Goal: Check status: Check status

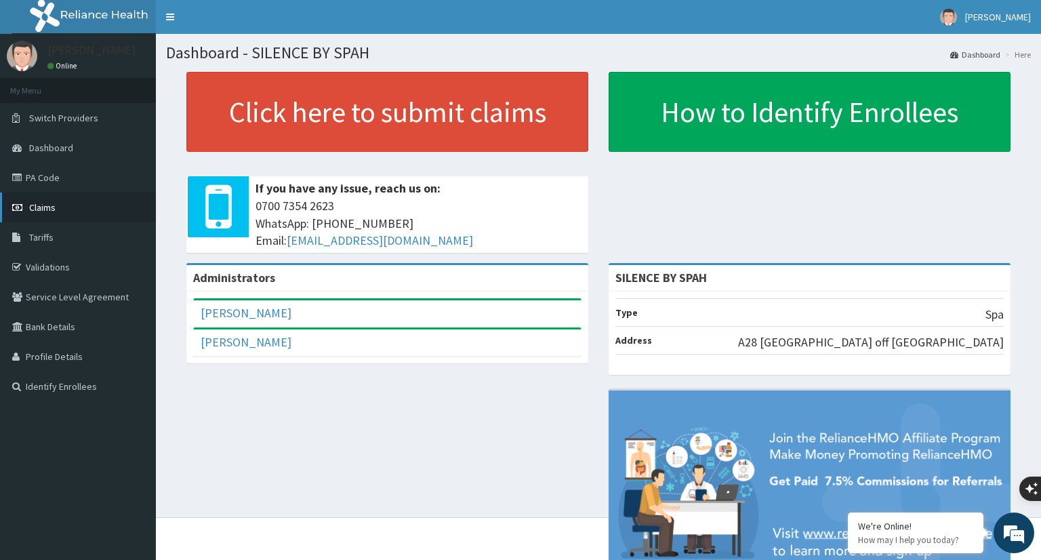
click at [29, 208] on span "Claims" at bounding box center [42, 207] width 26 height 12
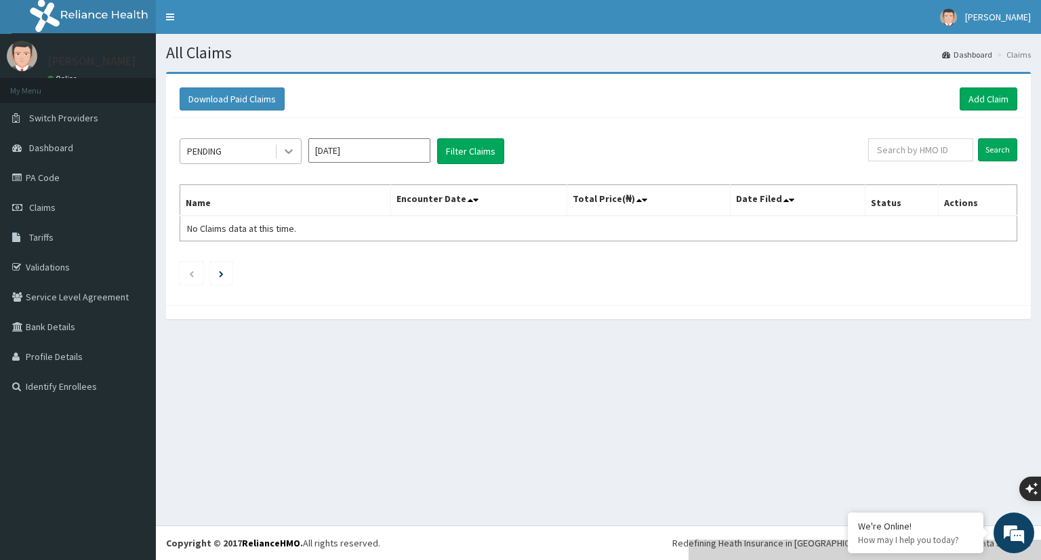
click at [292, 152] on icon at bounding box center [289, 151] width 14 height 14
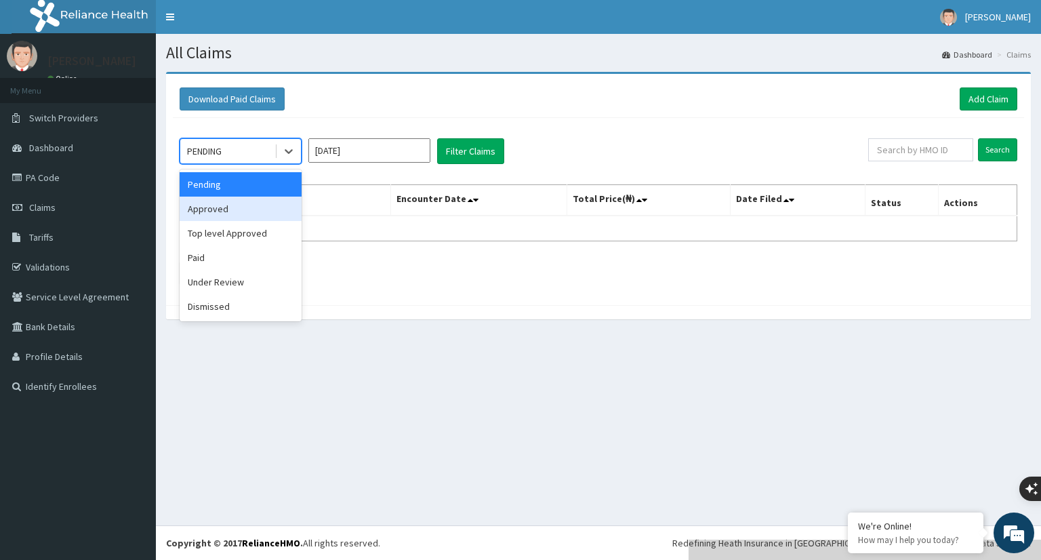
click at [283, 205] on div "Approved" at bounding box center [241, 209] width 122 height 24
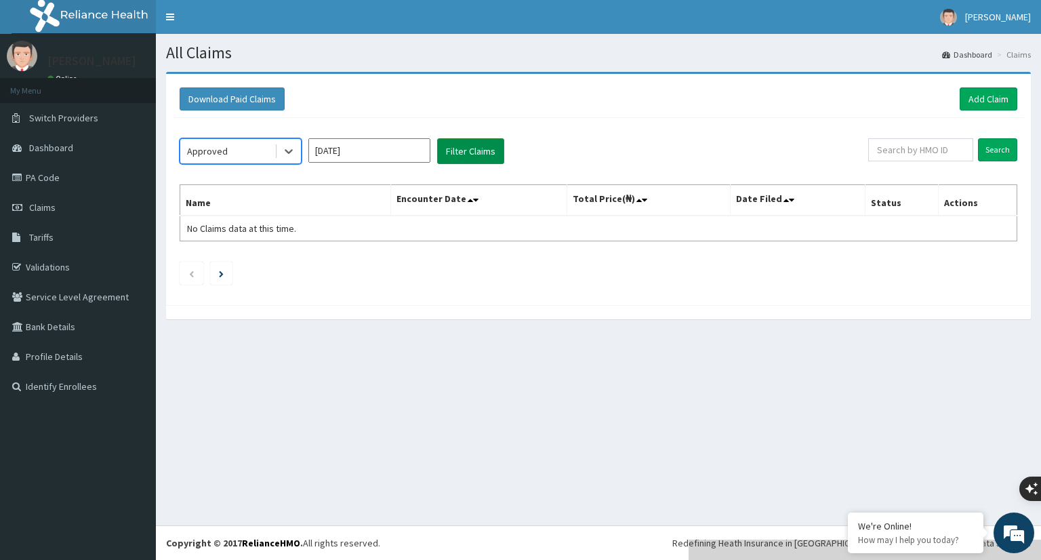
click at [462, 148] on button "Filter Claims" at bounding box center [470, 151] width 67 height 26
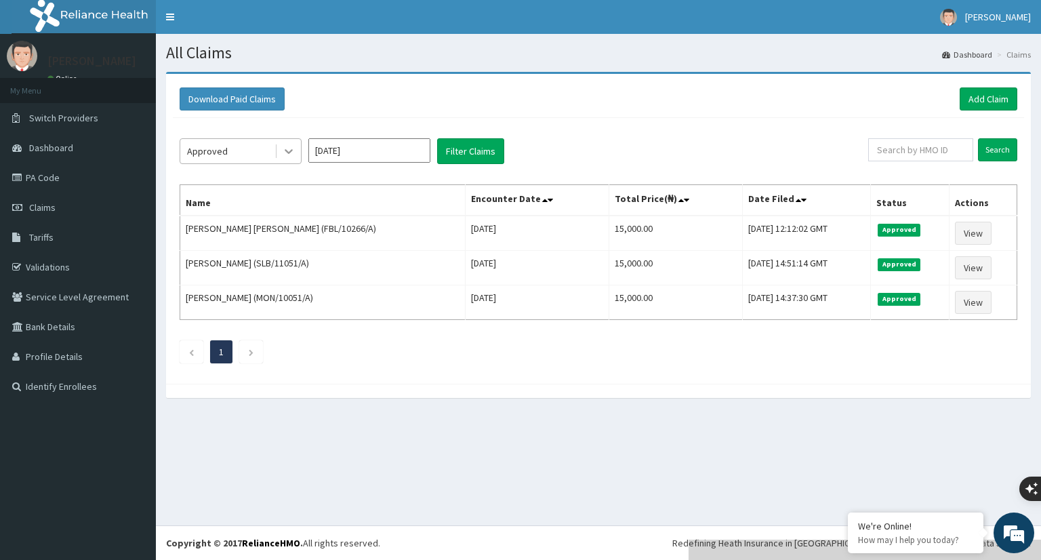
click at [295, 149] on icon at bounding box center [289, 151] width 14 height 14
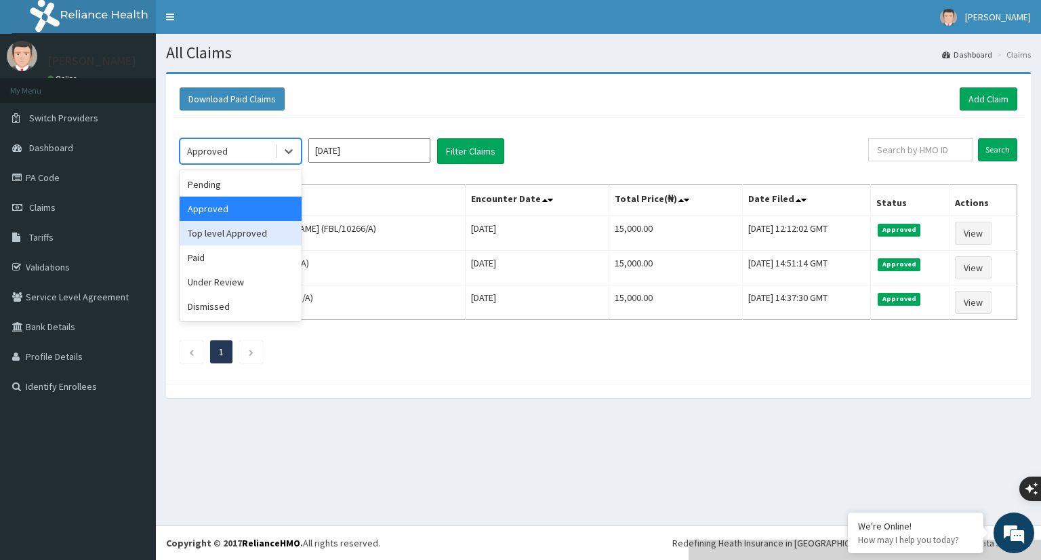
click at [281, 234] on div "Top level Approved" at bounding box center [241, 233] width 122 height 24
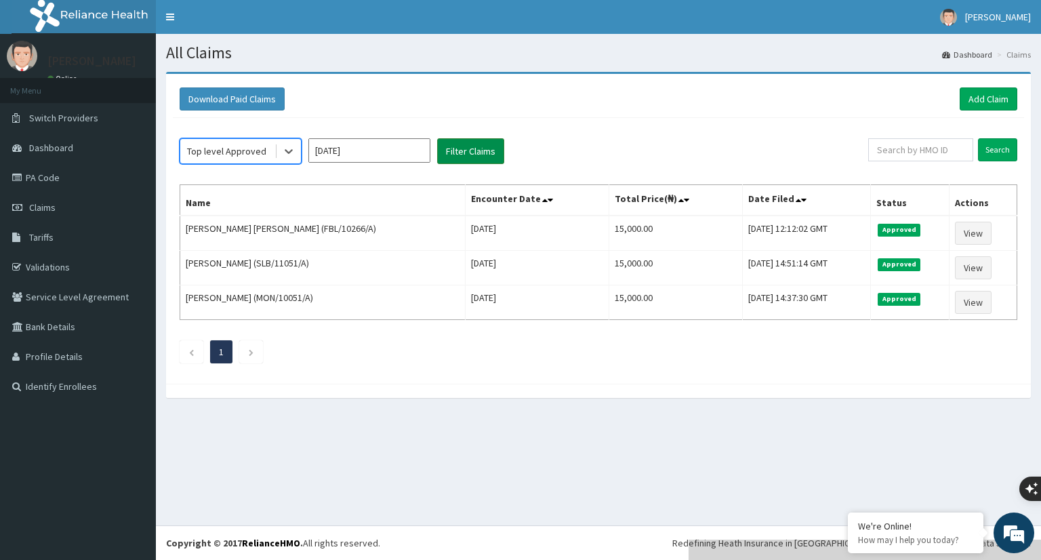
click at [458, 157] on button "Filter Claims" at bounding box center [470, 151] width 67 height 26
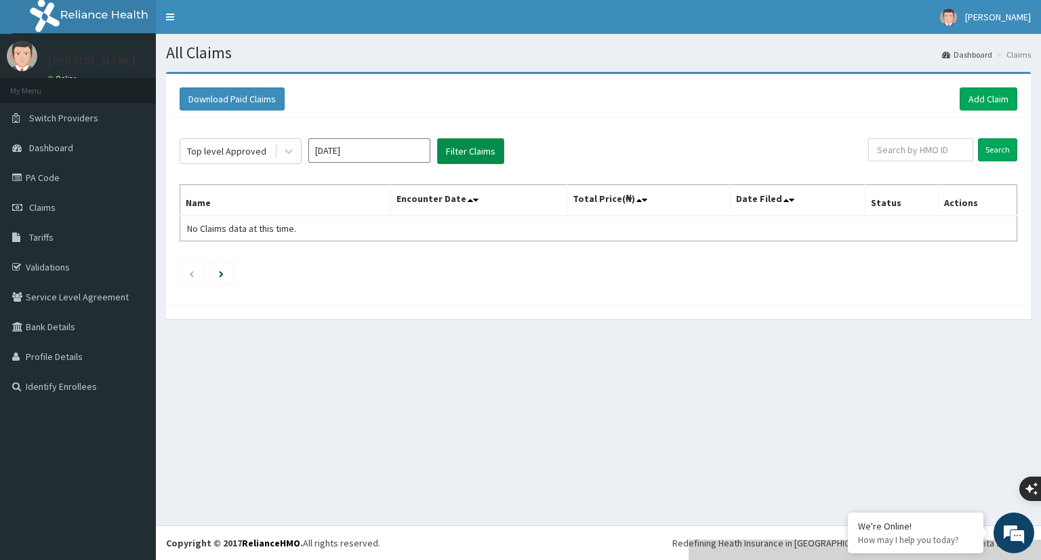
click at [458, 157] on button "Filter Claims" at bounding box center [470, 151] width 67 height 26
click at [285, 157] on icon at bounding box center [289, 151] width 14 height 14
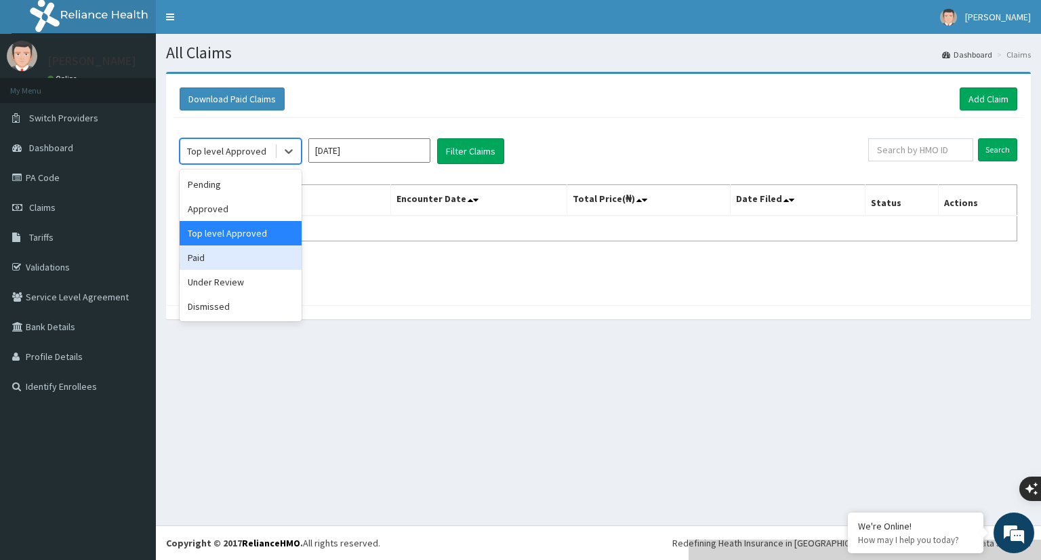
click at [273, 260] on div "Paid" at bounding box center [241, 257] width 122 height 24
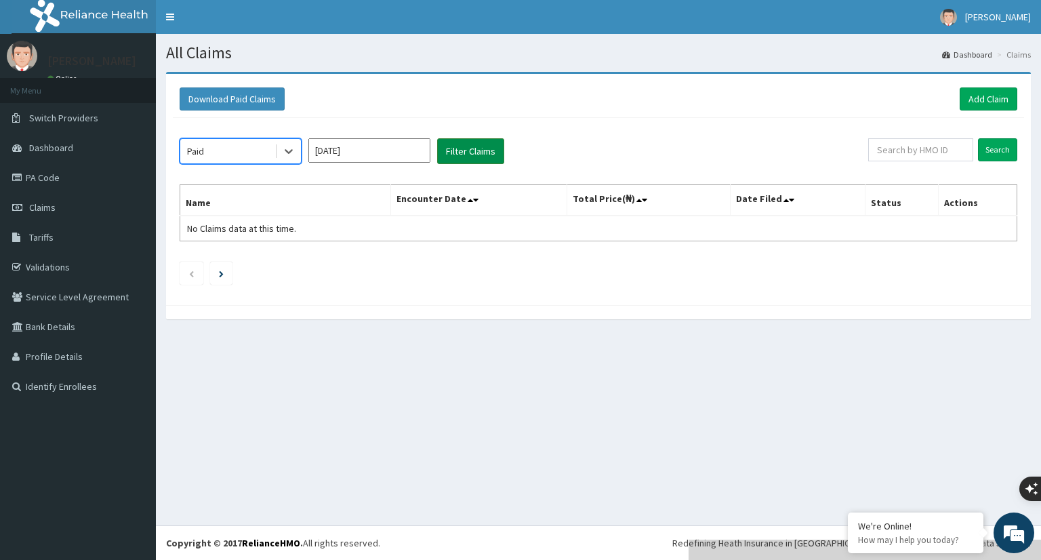
click at [453, 154] on button "Filter Claims" at bounding box center [470, 151] width 67 height 26
click at [292, 150] on icon at bounding box center [289, 152] width 8 height 5
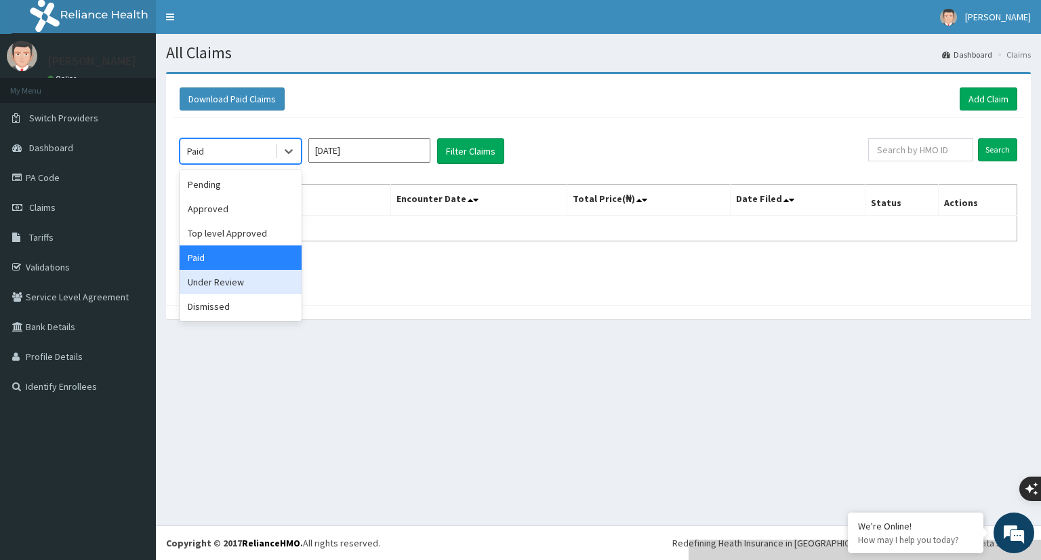
click at [268, 281] on div "Under Review" at bounding box center [241, 282] width 122 height 24
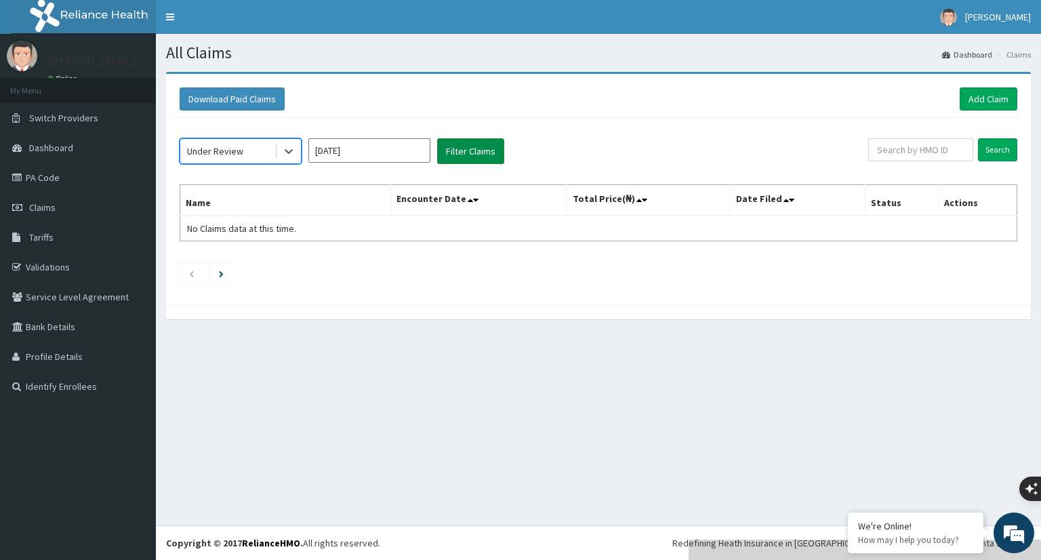
click at [473, 155] on button "Filter Claims" at bounding box center [470, 151] width 67 height 26
click at [458, 159] on button "Filter Claims" at bounding box center [470, 151] width 67 height 26
click at [288, 153] on icon at bounding box center [289, 152] width 8 height 5
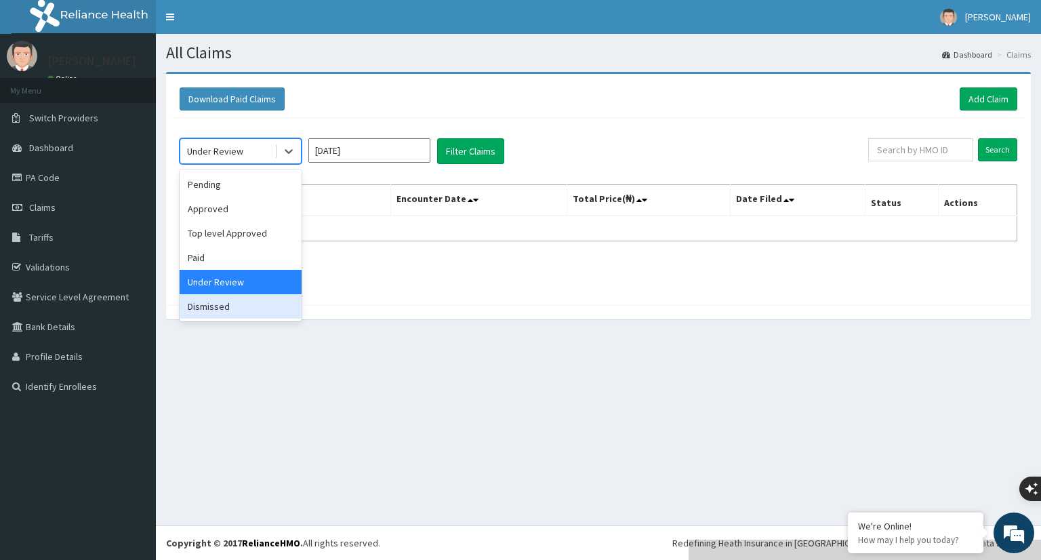
click at [260, 309] on div "Dismissed" at bounding box center [241, 306] width 122 height 24
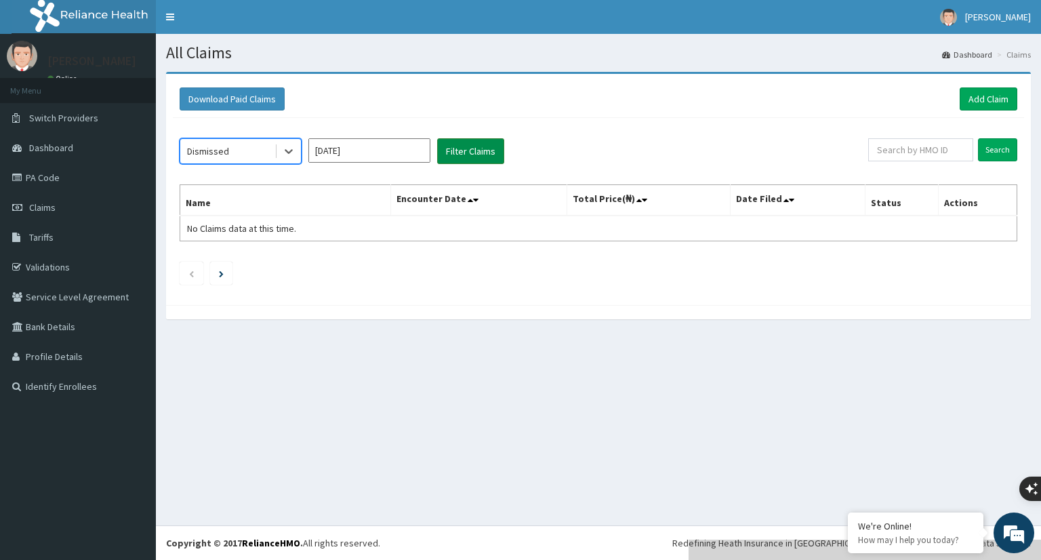
click at [464, 153] on button "Filter Claims" at bounding box center [470, 151] width 67 height 26
